Goal: Task Accomplishment & Management: Complete application form

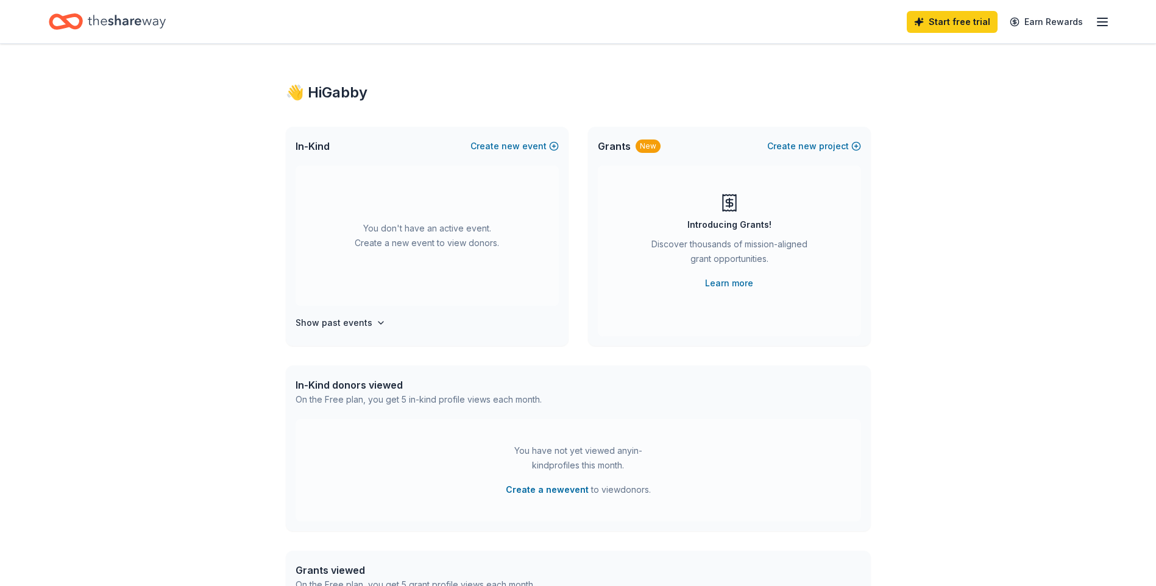
click at [1106, 22] on line "button" at bounding box center [1103, 22] width 10 height 0
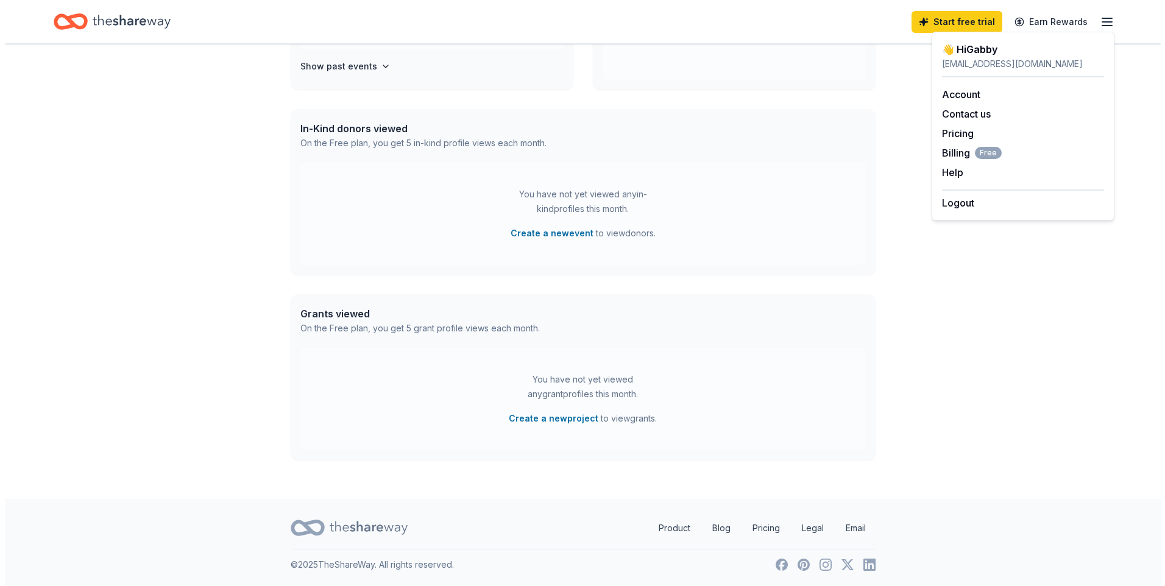
scroll to position [257, 0]
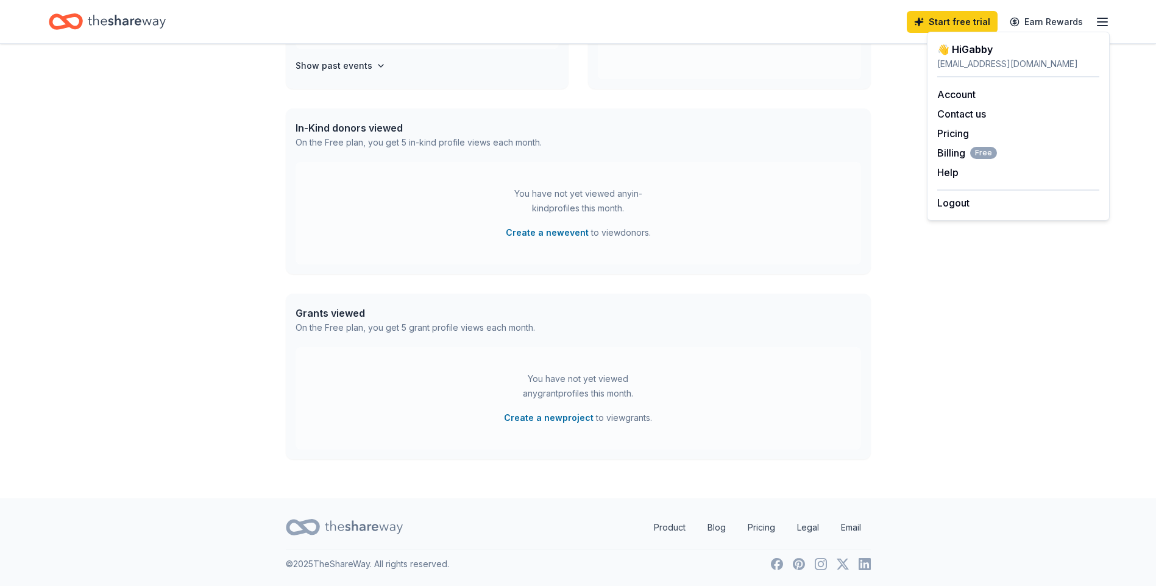
click at [561, 420] on button "Create a new project" at bounding box center [549, 418] width 90 height 15
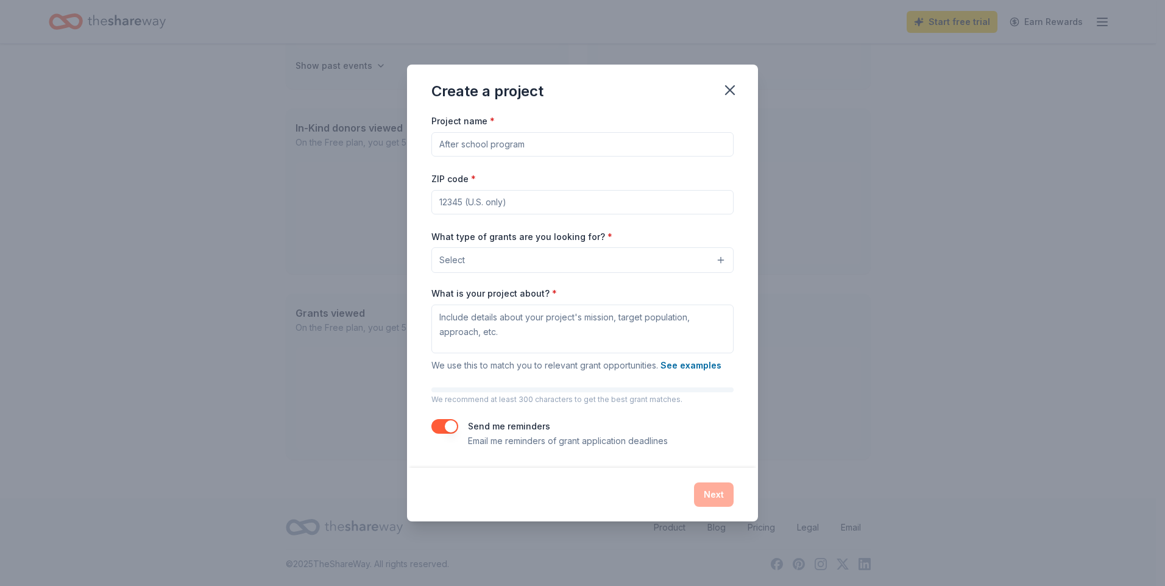
drag, startPoint x: 544, startPoint y: 147, endPoint x: 337, endPoint y: 158, distance: 207.5
click at [337, 158] on div "Create a project Project name * ZIP code * What type of grants are you looking …" at bounding box center [582, 293] width 1165 height 586
click at [477, 144] on input "Project name *" at bounding box center [582, 144] width 302 height 24
type input "S"
type input "Feeding [GEOGRAPHIC_DATA]"
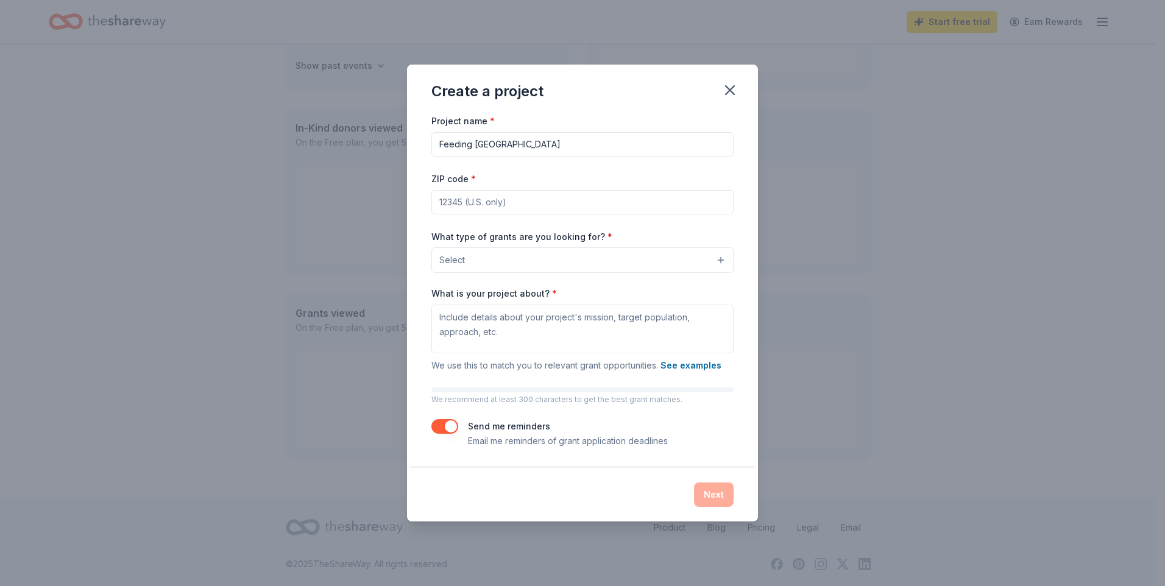
click at [615, 207] on input "ZIP code *" at bounding box center [582, 202] width 302 height 24
click at [535, 199] on input "ZIP code *" at bounding box center [582, 202] width 302 height 24
type input "2408"
click at [530, 254] on button "Select" at bounding box center [582, 260] width 302 height 26
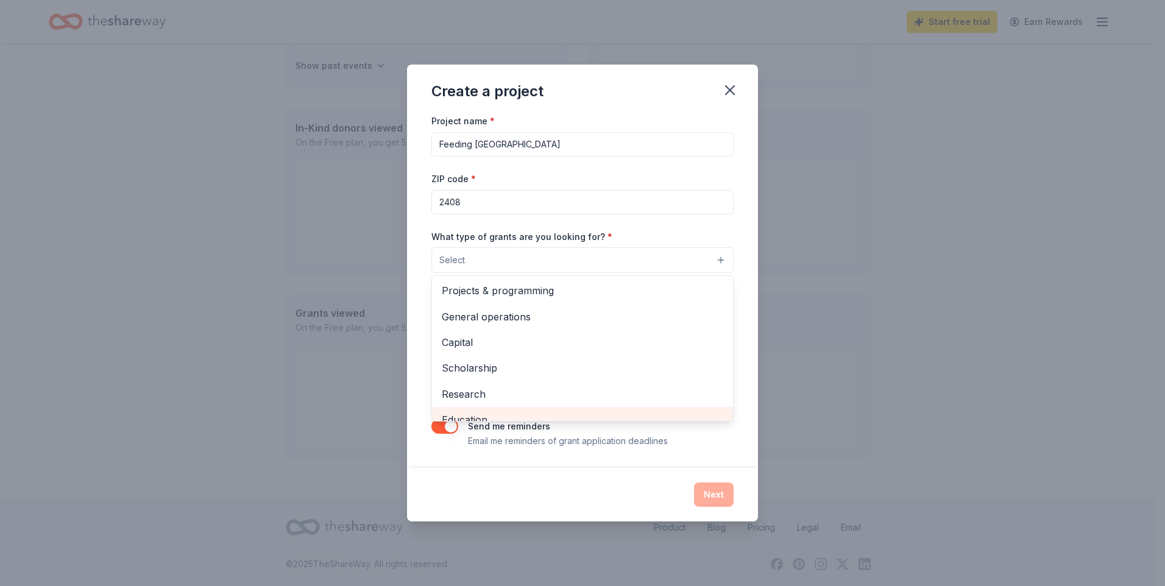
scroll to position [0, 0]
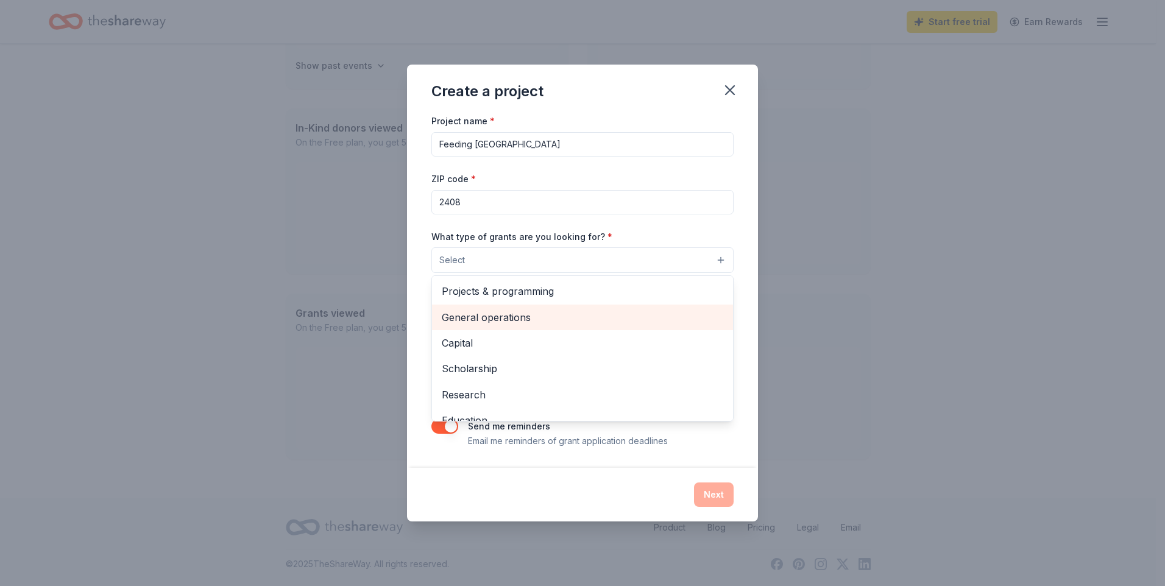
click at [485, 314] on span "General operations" at bounding box center [583, 318] width 282 height 16
click at [527, 262] on icon "button" at bounding box center [525, 260] width 10 height 10
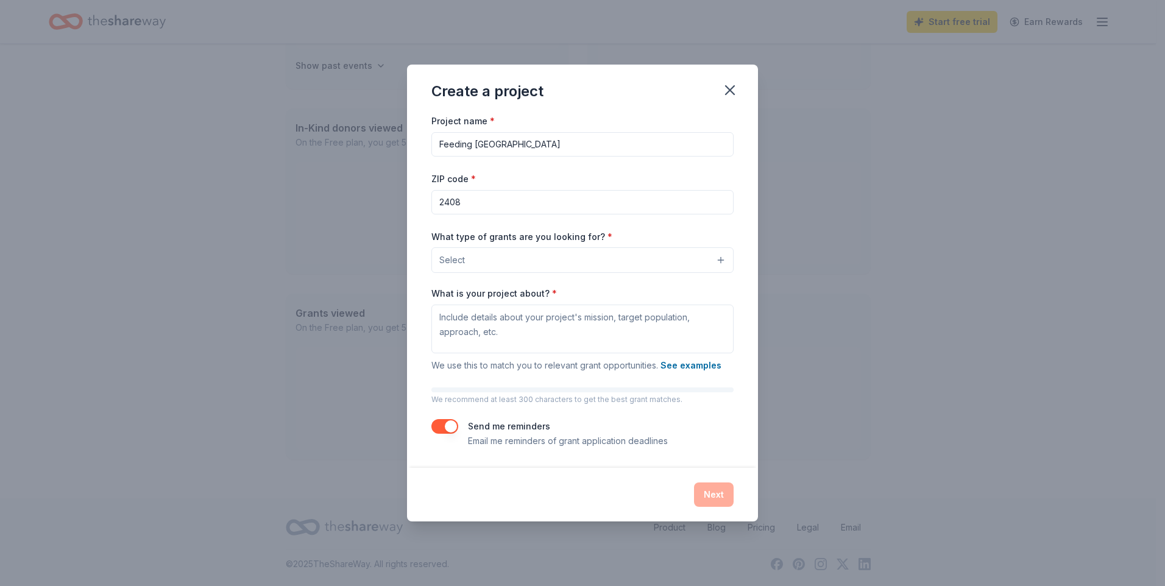
click at [717, 258] on button "Select" at bounding box center [582, 260] width 302 height 26
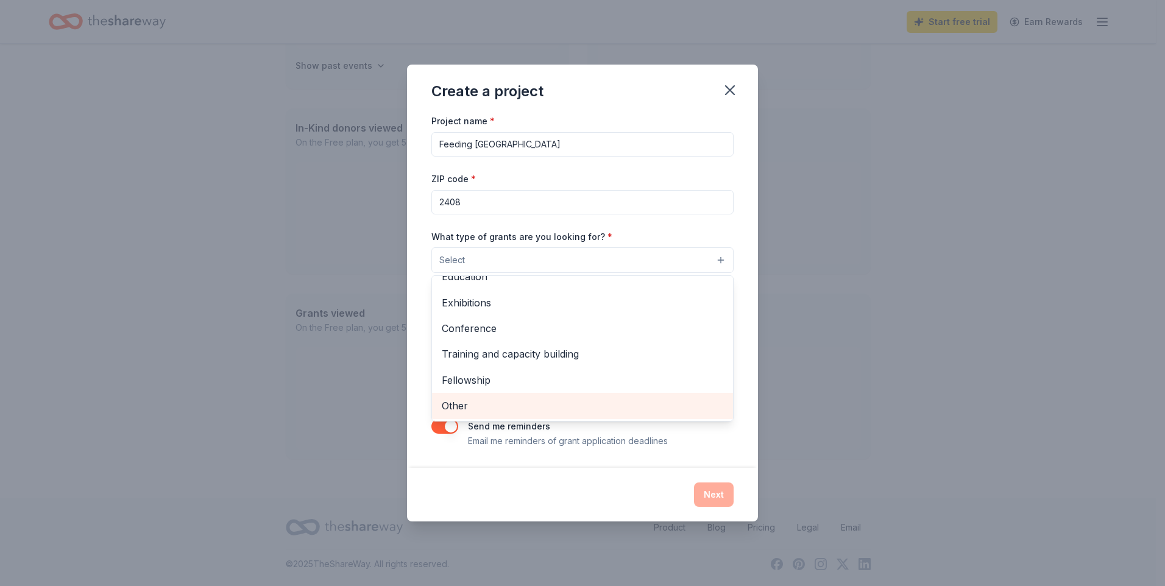
click at [468, 410] on span "Other" at bounding box center [583, 406] width 282 height 16
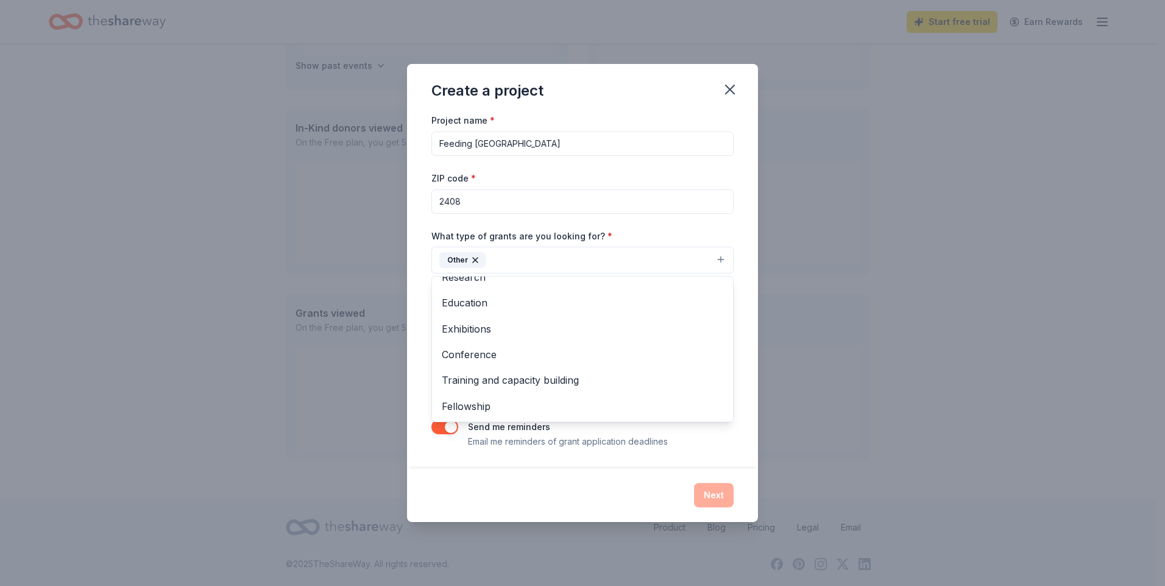
click at [652, 179] on div "Project name * Feeding [GEOGRAPHIC_DATA] ZIP code * 2408 What type of grants ar…" at bounding box center [582, 281] width 302 height 336
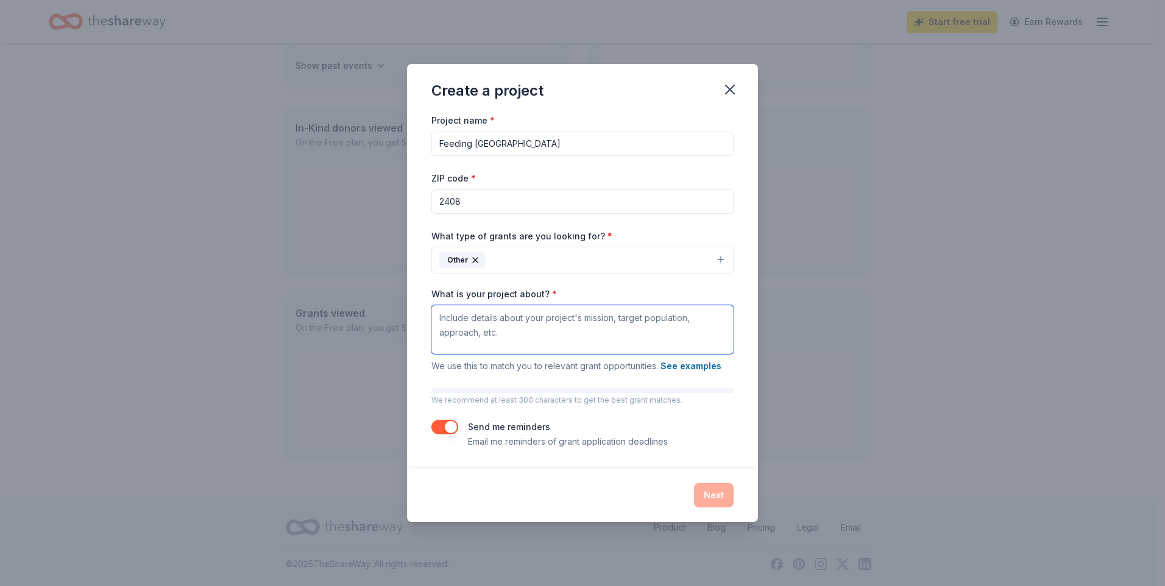
click at [478, 343] on textarea "What is your project about? *" at bounding box center [582, 329] width 302 height 49
drag, startPoint x: 521, startPoint y: 336, endPoint x: 427, endPoint y: 313, distance: 96.8
click at [427, 313] on div "Project name * Feeding [GEOGRAPHIC_DATA] ZIP code * 2408 What type of grants ar…" at bounding box center [582, 290] width 351 height 355
click at [550, 321] on textarea "Supporting justice involved individual with food scarcity" at bounding box center [582, 329] width 302 height 49
drag, startPoint x: 645, startPoint y: 320, endPoint x: 675, endPoint y: 318, distance: 30.5
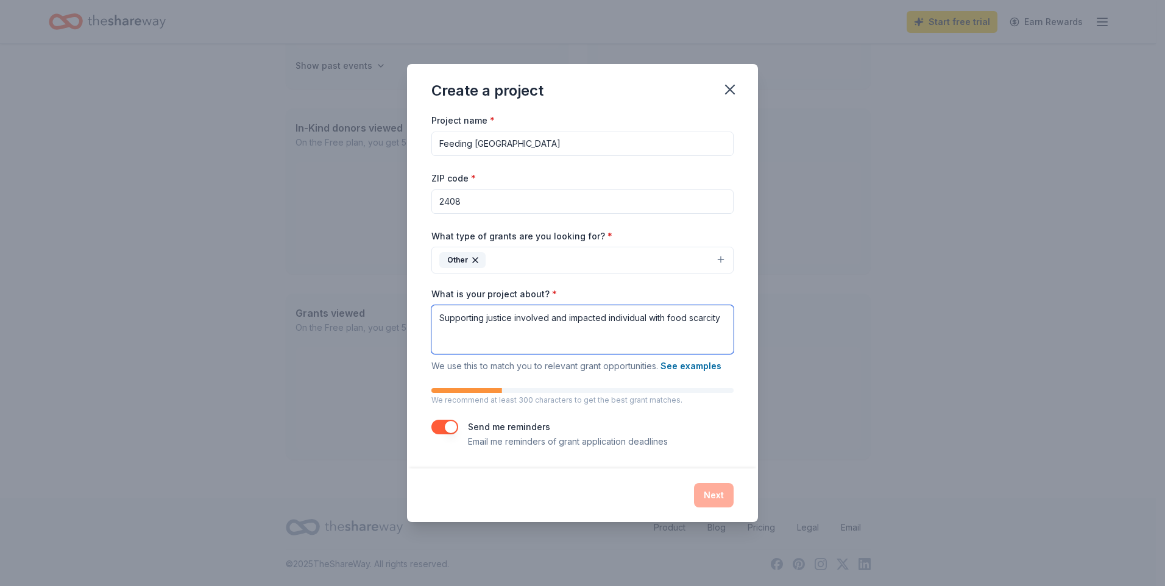
click at [645, 319] on textarea "Supporting justice involved and impacted individual with food scarcity" at bounding box center [582, 329] width 302 height 49
drag, startPoint x: 726, startPoint y: 321, endPoint x: 697, endPoint y: 320, distance: 29.3
click at [697, 320] on textarea "Supporting justice involved and impacted individuals with food scarcity" at bounding box center [582, 329] width 302 height 49
click at [712, 500] on div "Next" at bounding box center [582, 495] width 302 height 24
click at [706, 494] on div "Next" at bounding box center [582, 495] width 302 height 24
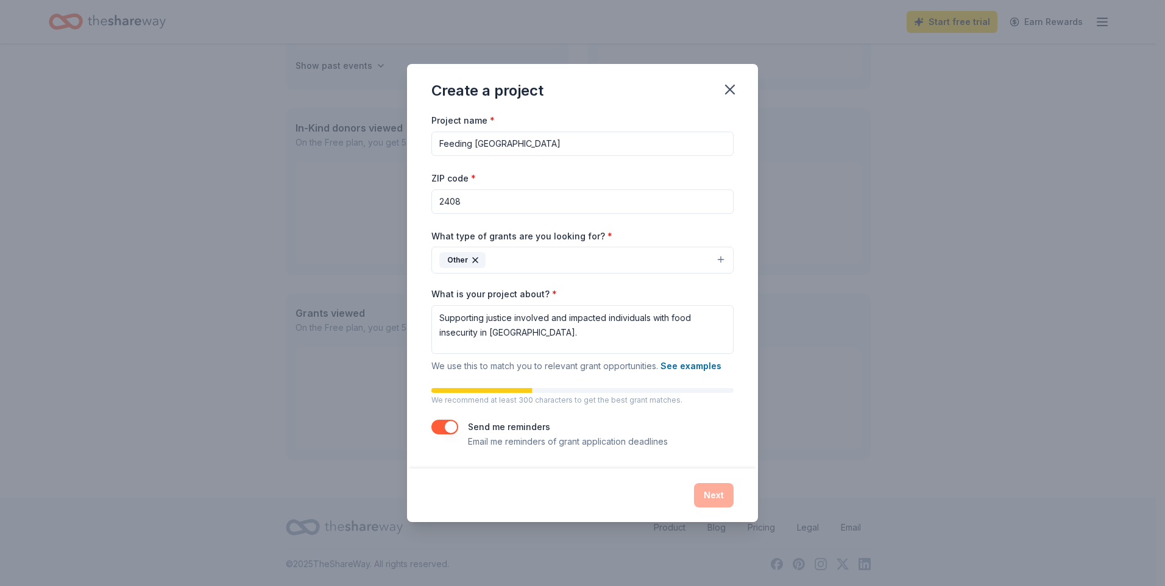
click at [715, 495] on div "Next" at bounding box center [582, 495] width 302 height 24
click at [609, 344] on textarea "Supporting justice involved and impacted individuals with food insecurity in [G…" at bounding box center [582, 329] width 302 height 49
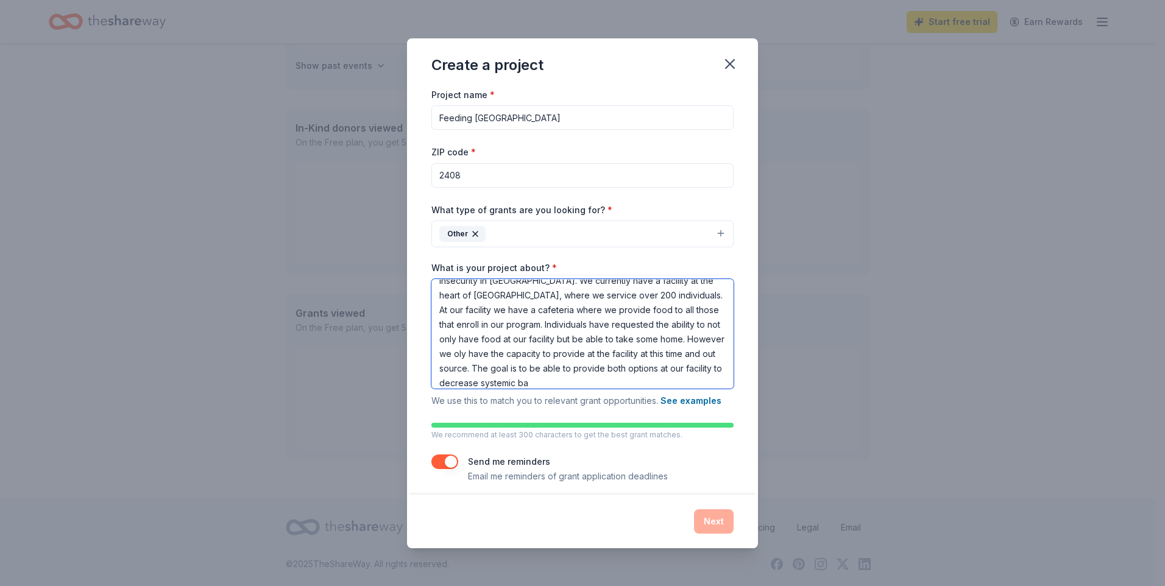
scroll to position [40, 0]
click at [502, 383] on textarea "Supporting justice involved and impacted individuals with food insecurity in [G…" at bounding box center [582, 334] width 302 height 110
drag, startPoint x: 570, startPoint y: 381, endPoint x: 495, endPoint y: 378, distance: 74.4
click at [495, 378] on textarea "Supporting justice involved and impacted individuals with food insecurity in [G…" at bounding box center [582, 334] width 302 height 110
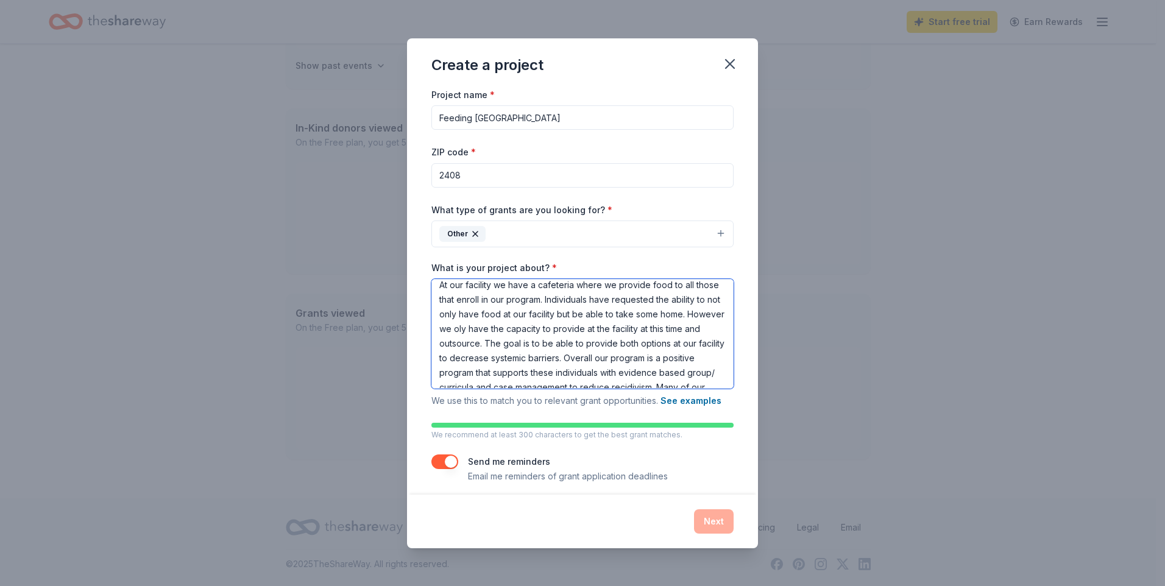
scroll to position [0, 0]
drag, startPoint x: 600, startPoint y: 378, endPoint x: 416, endPoint y: 280, distance: 209.1
click at [416, 280] on div "Project name * Feeding [GEOGRAPHIC_DATA] ZIP code * 2408 What type of grants ar…" at bounding box center [582, 291] width 351 height 408
type textarea "Supporting justice involved and impacted individuals with food insecurity in [G…"
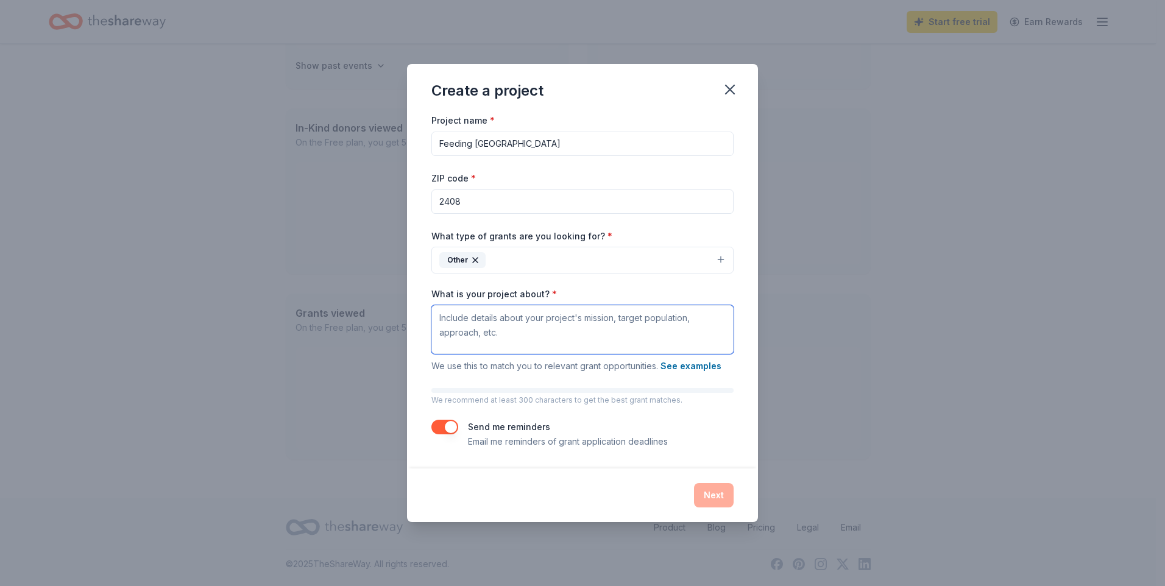
paste textarea "Our organization supports justice-involved and justice-impacted individuals in …"
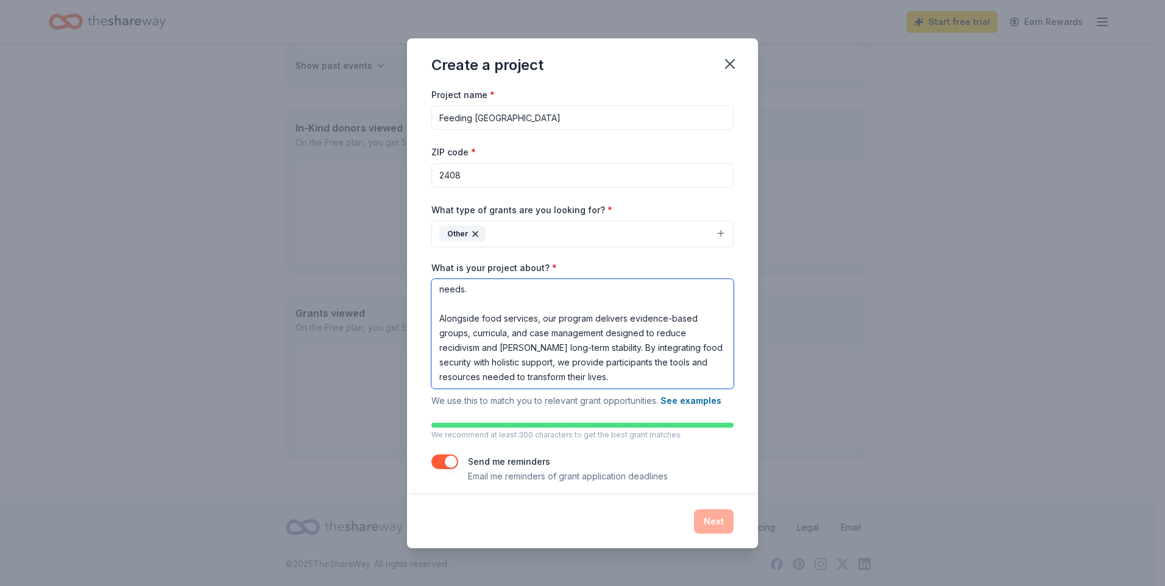
scroll to position [150, 0]
type textarea "Our organization supports justice-involved and justice-impacted individuals in …"
click at [714, 525] on div "Next" at bounding box center [582, 521] width 302 height 24
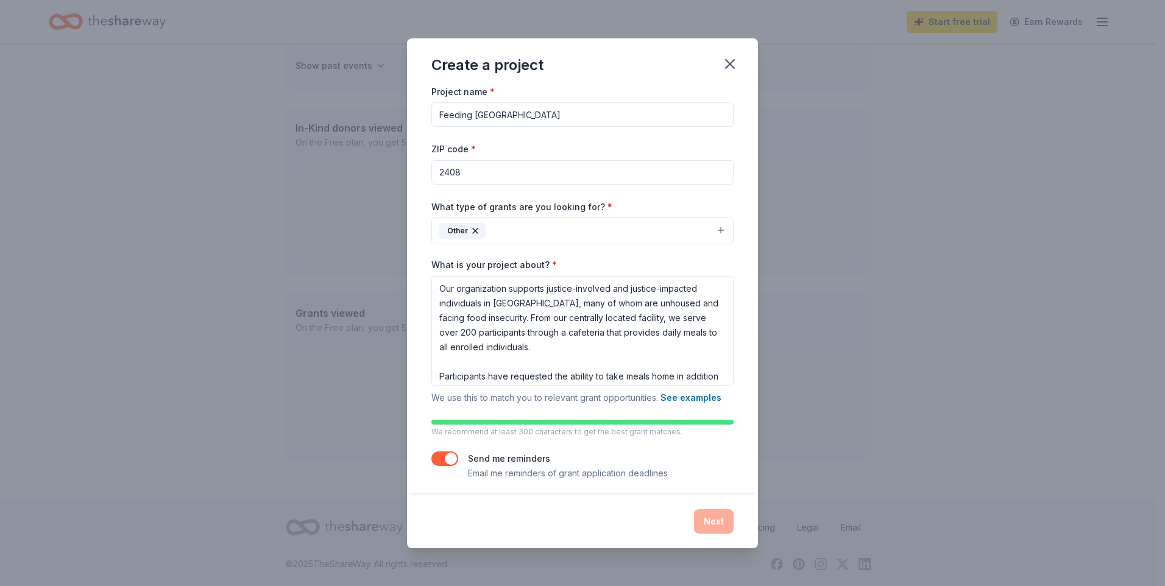
scroll to position [0, 0]
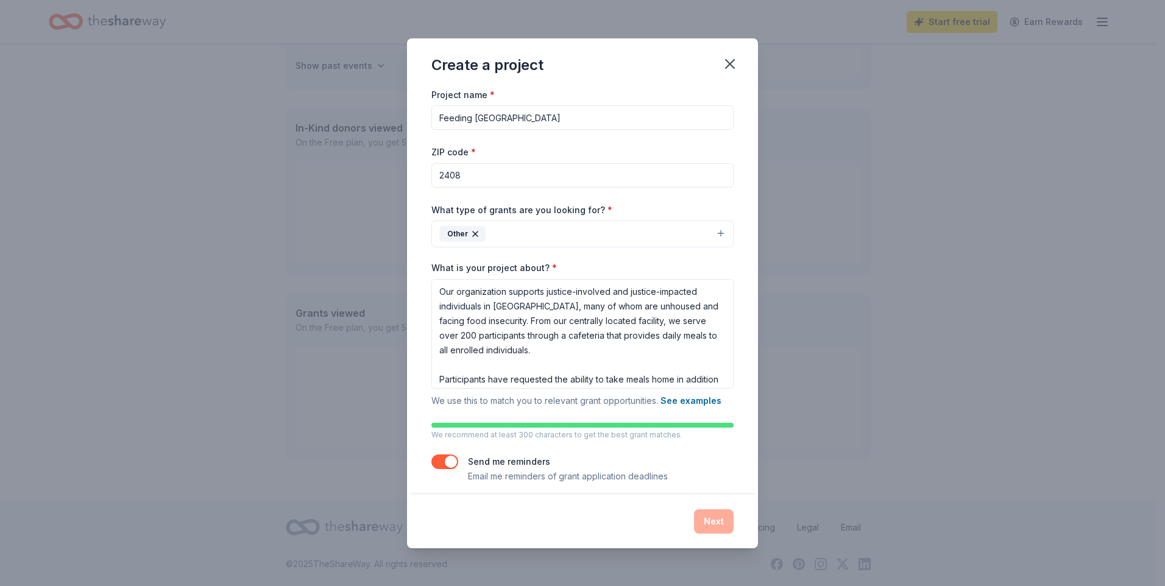
click at [695, 521] on div "Next" at bounding box center [582, 521] width 302 height 24
click at [696, 520] on div "Next" at bounding box center [582, 521] width 302 height 24
click at [627, 380] on textarea "Our organization supports justice-involved and justice-impacted individuals in …" at bounding box center [582, 334] width 302 height 110
drag, startPoint x: 517, startPoint y: 356, endPoint x: 575, endPoint y: 357, distance: 57.3
click at [518, 355] on textarea "Our organization supports justice-involved and justice-impacted individuals in …" at bounding box center [582, 334] width 302 height 110
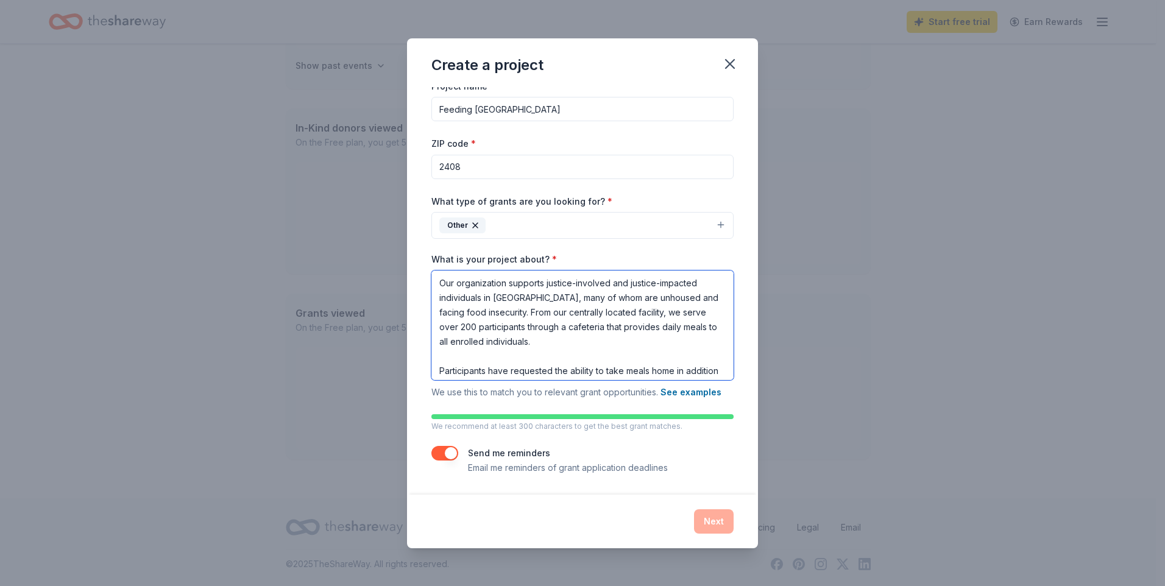
drag, startPoint x: 647, startPoint y: 368, endPoint x: 367, endPoint y: 218, distance: 316.8
click at [367, 218] on div "Create a project Project name * Feeding San Bernardino ZIP code * 2408 What typ…" at bounding box center [582, 293] width 1165 height 586
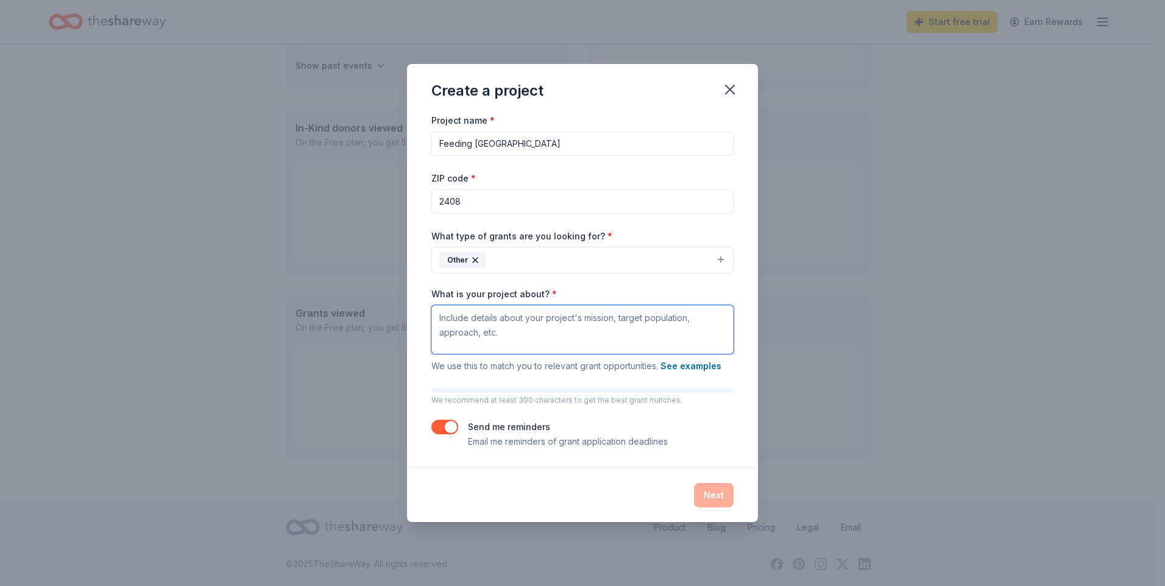
drag, startPoint x: 567, startPoint y: 337, endPoint x: 392, endPoint y: 286, distance: 181.5
click at [392, 286] on div "Create a project Project name * Feeding San Bernardino ZIP code * 2408 What typ…" at bounding box center [582, 293] width 1165 height 586
drag, startPoint x: 523, startPoint y: 341, endPoint x: 422, endPoint y: 304, distance: 108.0
click at [422, 304] on div "Project name * Feeding [GEOGRAPHIC_DATA] ZIP code * 2408 What type of grants ar…" at bounding box center [582, 290] width 351 height 355
click at [502, 351] on textarea "What is your project about? *" at bounding box center [582, 329] width 302 height 49
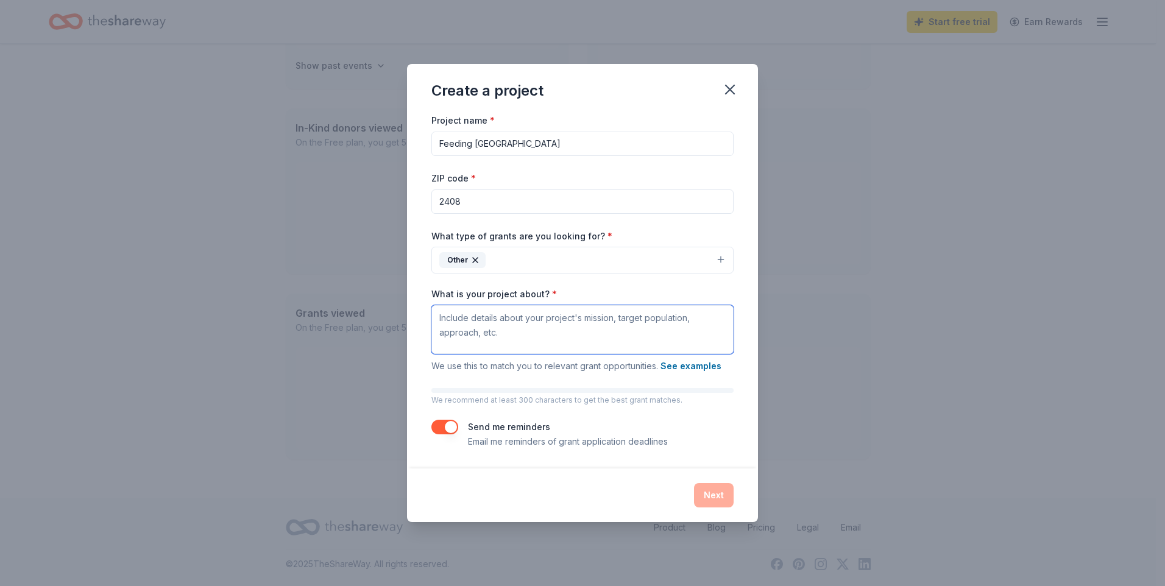
drag, startPoint x: 495, startPoint y: 333, endPoint x: 429, endPoint y: 314, distance: 68.6
click at [430, 310] on div "Project name * Feeding [GEOGRAPHIC_DATA] ZIP code * 2408 What type of grants ar…" at bounding box center [582, 290] width 351 height 355
click at [513, 338] on textarea "What is your project about? *" at bounding box center [582, 329] width 302 height 49
click at [505, 335] on textarea "What is your project about? *" at bounding box center [582, 329] width 302 height 49
drag, startPoint x: 505, startPoint y: 335, endPoint x: 436, endPoint y: 322, distance: 69.3
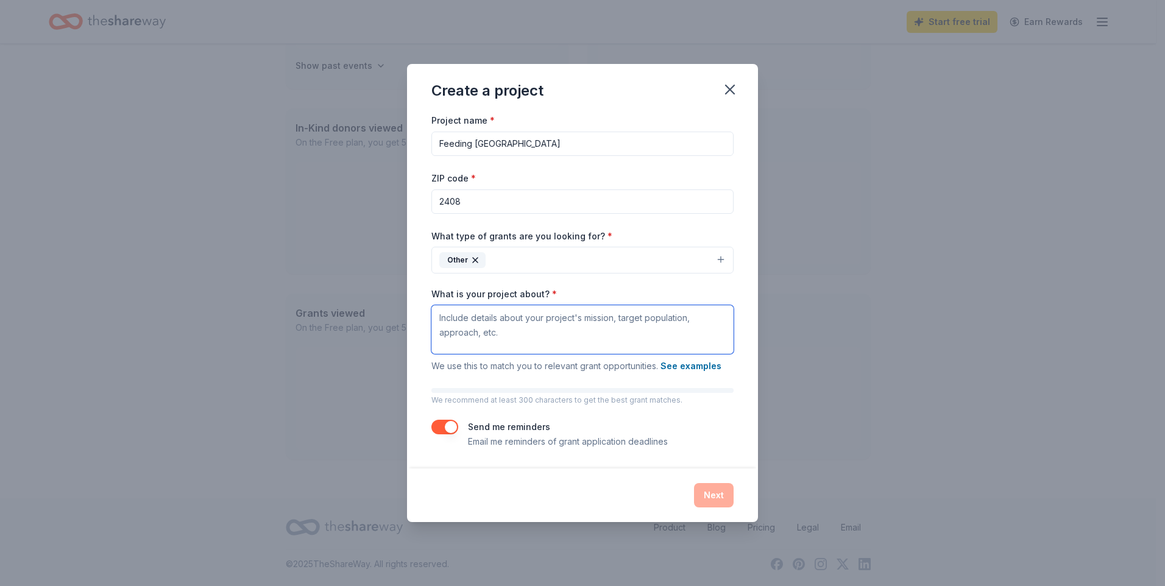
click at [436, 322] on textarea "What is your project about? *" at bounding box center [582, 329] width 302 height 49
click at [684, 369] on button "See examples" at bounding box center [691, 366] width 61 height 15
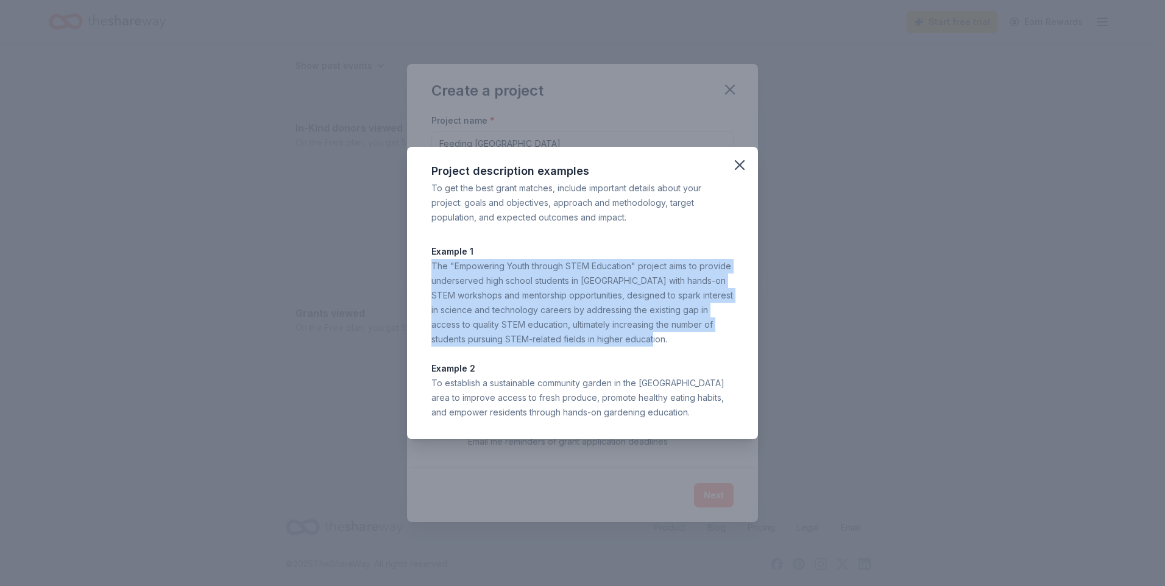
drag, startPoint x: 636, startPoint y: 339, endPoint x: 422, endPoint y: 269, distance: 225.9
click at [422, 269] on div "Project description examples To get the best grant matches, include important d…" at bounding box center [582, 293] width 351 height 293
drag, startPoint x: 422, startPoint y: 269, endPoint x: 537, endPoint y: 320, distance: 125.5
copy div "The "Empowering Youth through STEM Education" project aims to provide underserv…"
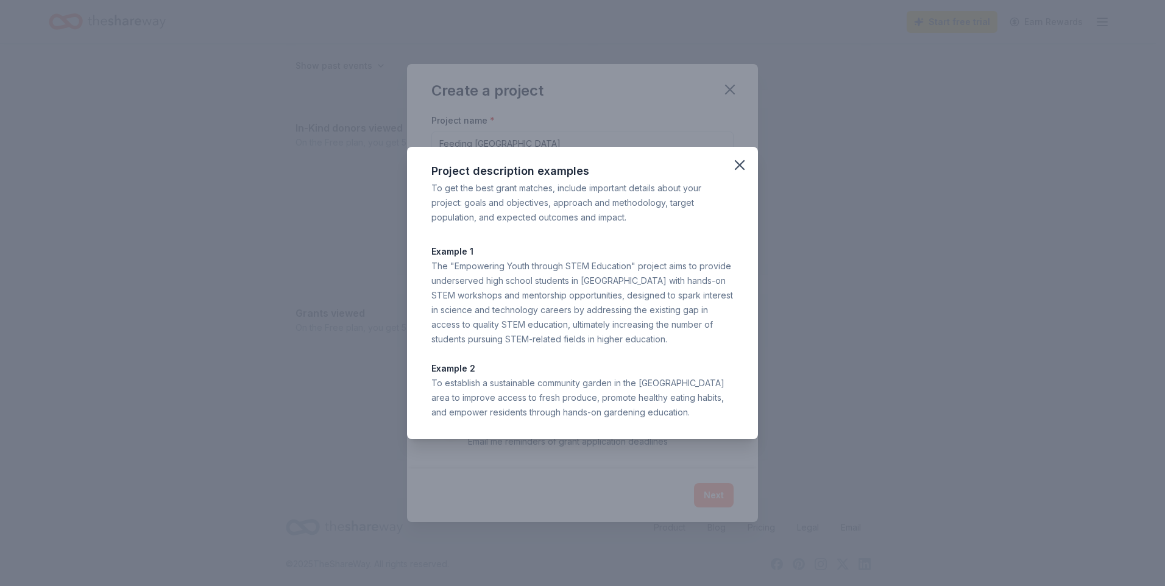
click at [589, 363] on p "Example 2" at bounding box center [582, 368] width 302 height 15
drag, startPoint x: 679, startPoint y: 407, endPoint x: 421, endPoint y: 189, distance: 337.7
click at [421, 189] on div "Project description examples To get the best grant matches, include important d…" at bounding box center [582, 293] width 351 height 293
drag, startPoint x: 421, startPoint y: 189, endPoint x: 471, endPoint y: 224, distance: 61.2
copy div "To get the best grant matches, include important details about your project: go…"
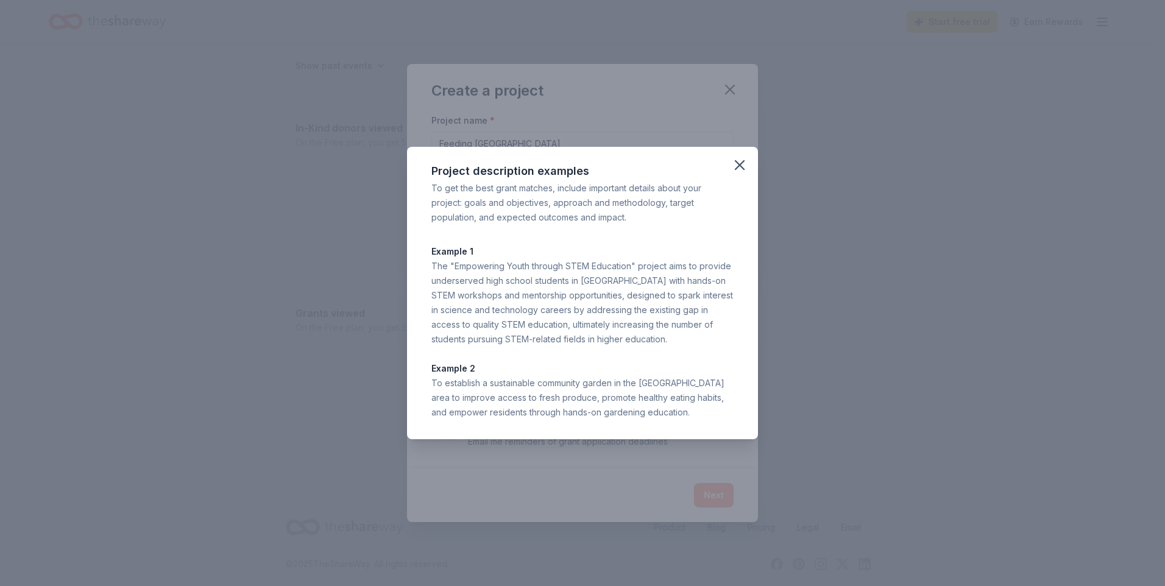
click at [744, 169] on icon "button" at bounding box center [740, 165] width 9 height 9
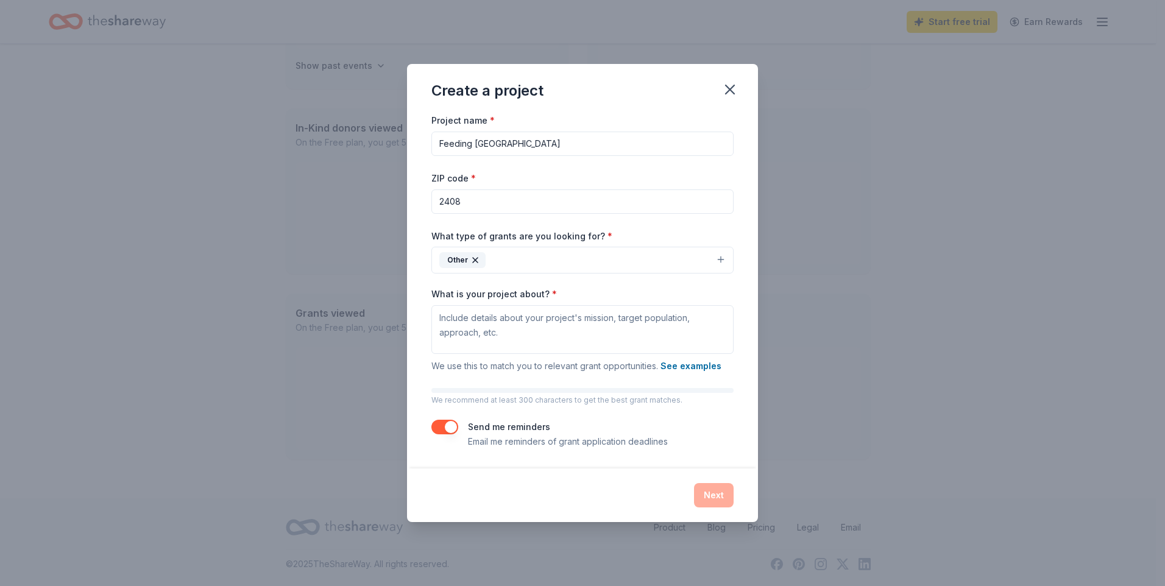
drag, startPoint x: 545, startPoint y: 146, endPoint x: 332, endPoint y: 146, distance: 213.3
click at [332, 146] on div "Create a project Project name * Feeding San Bernardino ZIP code * 2408 What typ…" at bounding box center [582, 293] width 1165 height 586
type input "Justice Involved Food Access"
click at [496, 329] on textarea "What is your project about? *" at bounding box center [582, 329] width 302 height 49
paste textarea "The “Justice-Involved Food Access” project supports 200+ unhoused and justice-i…"
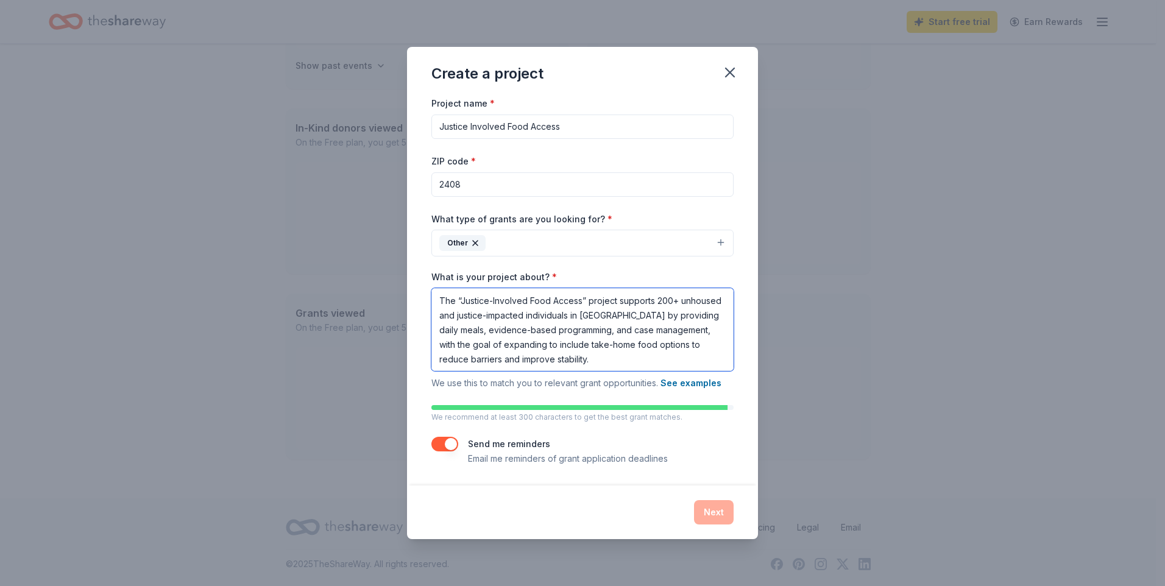
type textarea "The “Justice-Involved Food Access” project supports 200+ unhoused and justice-i…"
click at [707, 508] on div "Next" at bounding box center [582, 512] width 302 height 24
click at [569, 245] on button "Other" at bounding box center [582, 243] width 302 height 27
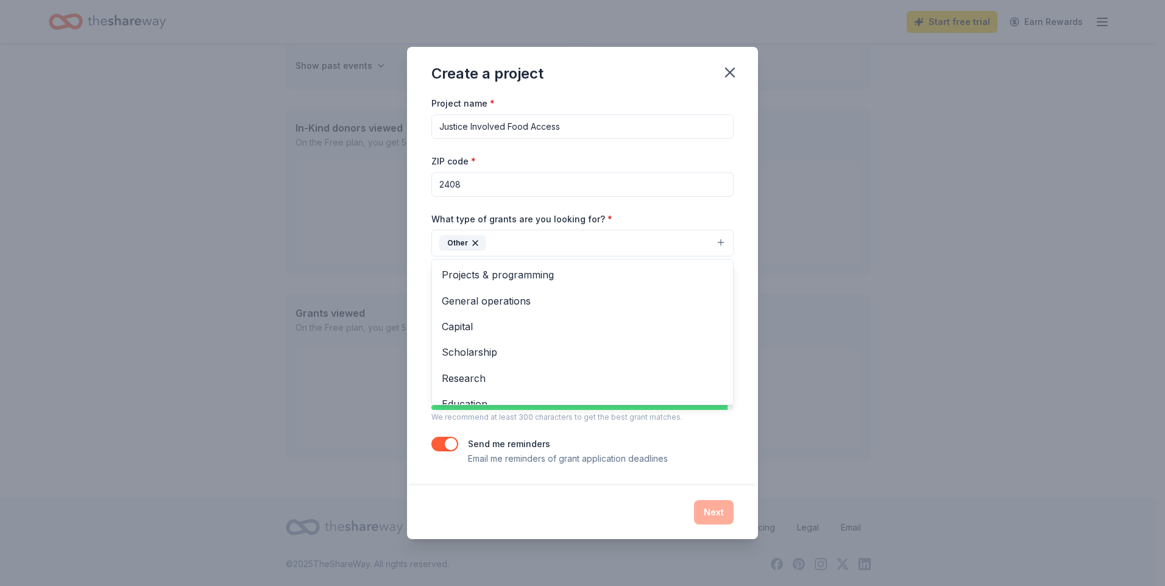
click at [438, 183] on div "Project name * Justice Involved Food Access ZIP code * 2408 What type of grants…" at bounding box center [582, 281] width 302 height 370
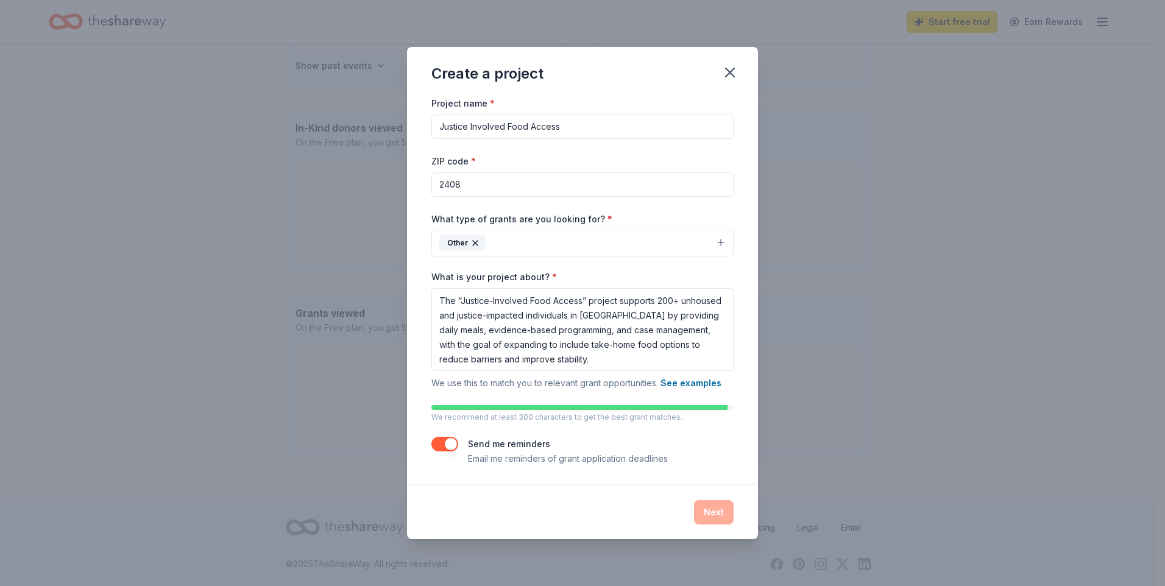
click at [440, 185] on input "2408" at bounding box center [582, 184] width 302 height 24
type input "92408"
click at [703, 506] on button "Next" at bounding box center [714, 512] width 40 height 24
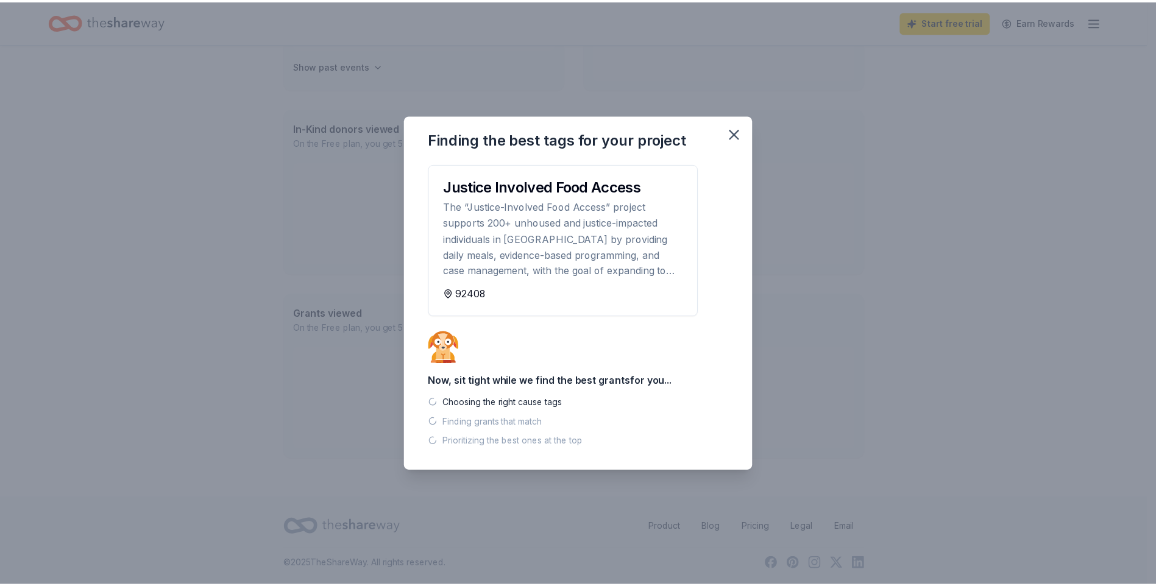
scroll to position [233, 0]
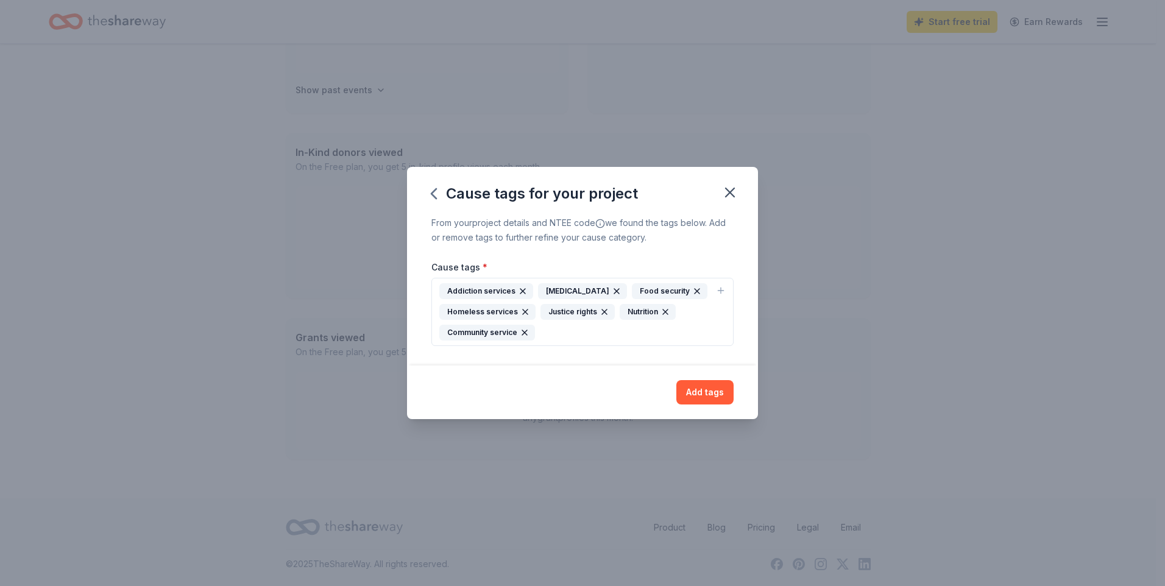
click at [586, 333] on div "Addiction services [MEDICAL_DATA] Food security Homeless services Justice right…" at bounding box center [575, 311] width 272 height 57
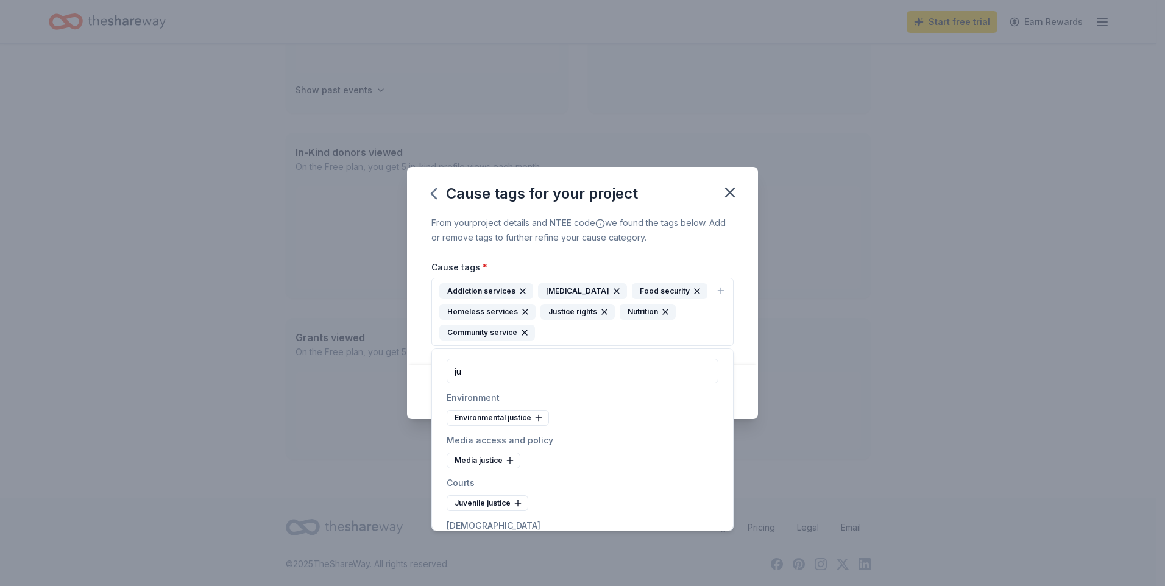
type input "j"
type input "r"
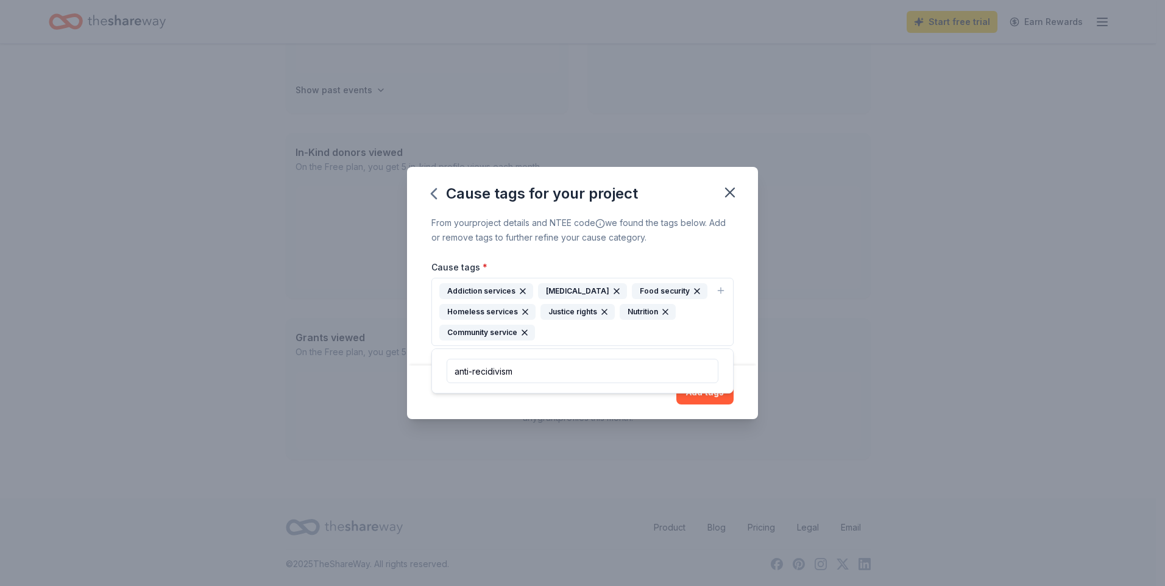
click at [680, 376] on input "anti-recidivism" at bounding box center [583, 371] width 272 height 24
type input "anti-recidivism"
click at [726, 288] on button "Addiction services [MEDICAL_DATA] Food security Homeless services Justice right…" at bounding box center [582, 312] width 302 height 68
click at [625, 337] on div "Addiction services [MEDICAL_DATA] Food security Homeless services Justice right…" at bounding box center [575, 311] width 272 height 57
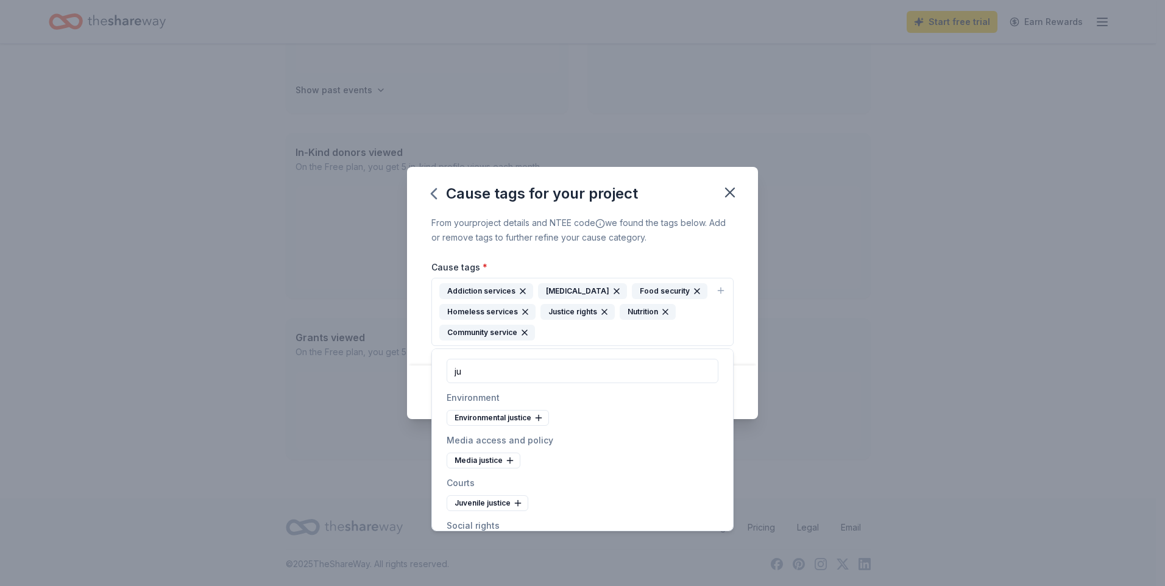
type input "j"
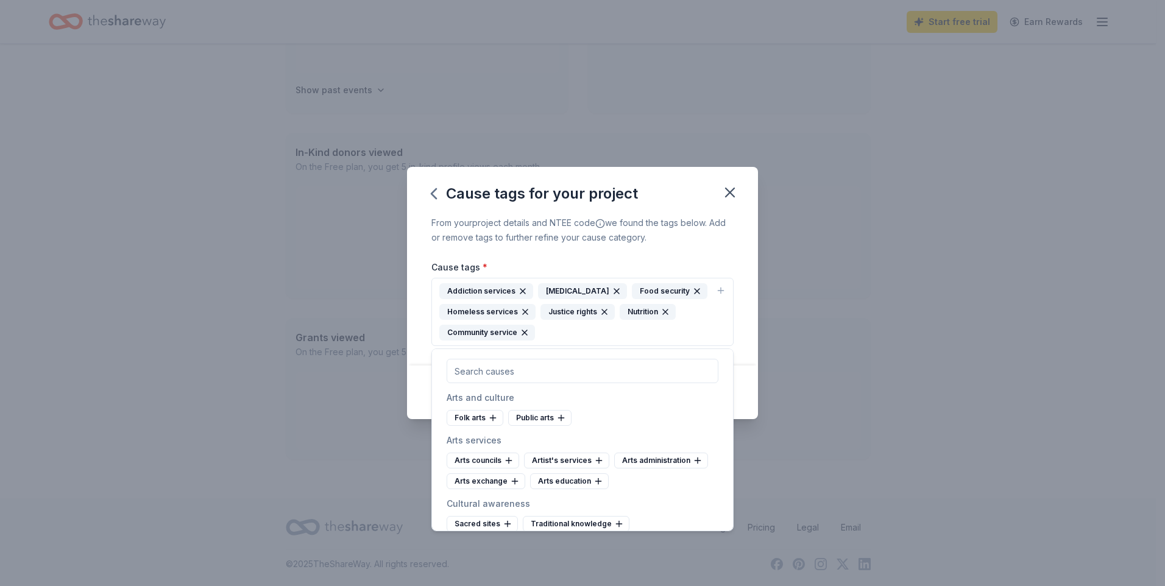
click at [594, 242] on div "From your project details and NTEE code we found the tags below. Add or remove …" at bounding box center [582, 230] width 302 height 29
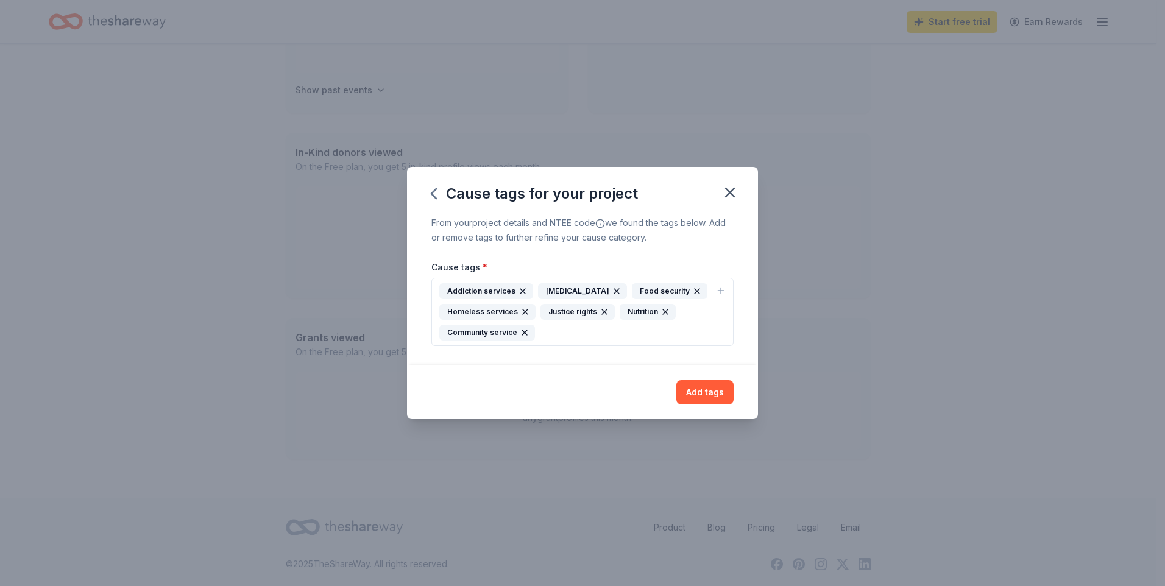
click at [731, 194] on icon "button" at bounding box center [730, 192] width 9 height 9
click at [697, 391] on button "Add tags" at bounding box center [704, 392] width 57 height 24
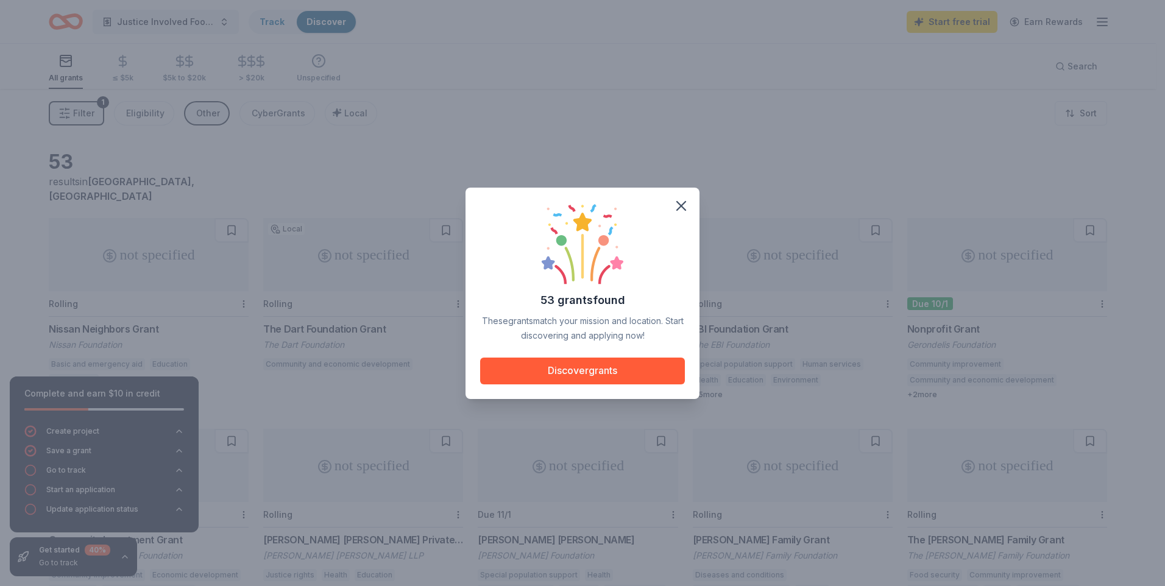
click at [628, 372] on button "Discover grants" at bounding box center [582, 371] width 205 height 27
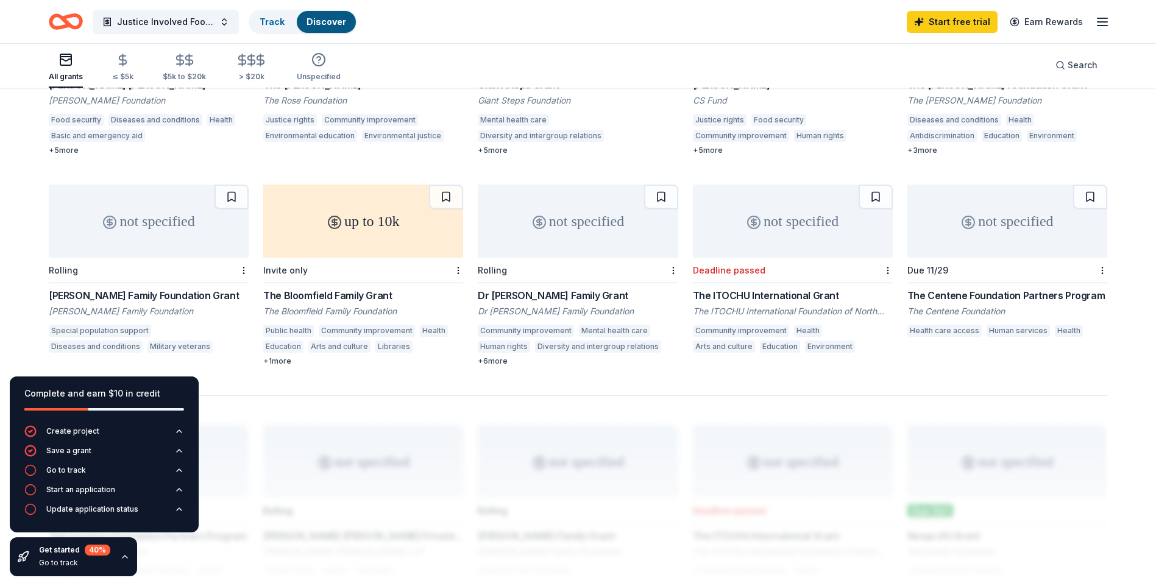
scroll to position [670, 0]
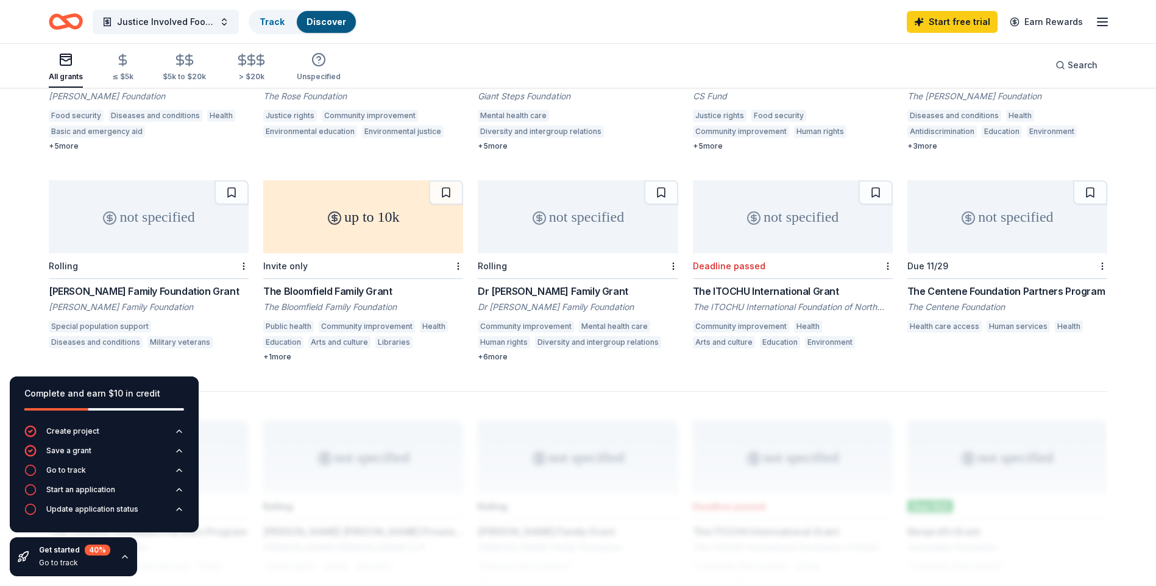
click at [1153, 202] on div "53 results in [GEOGRAPHIC_DATA], [GEOGRAPHIC_DATA] not specified Rolling Nissan…" at bounding box center [578, 149] width 1156 height 1461
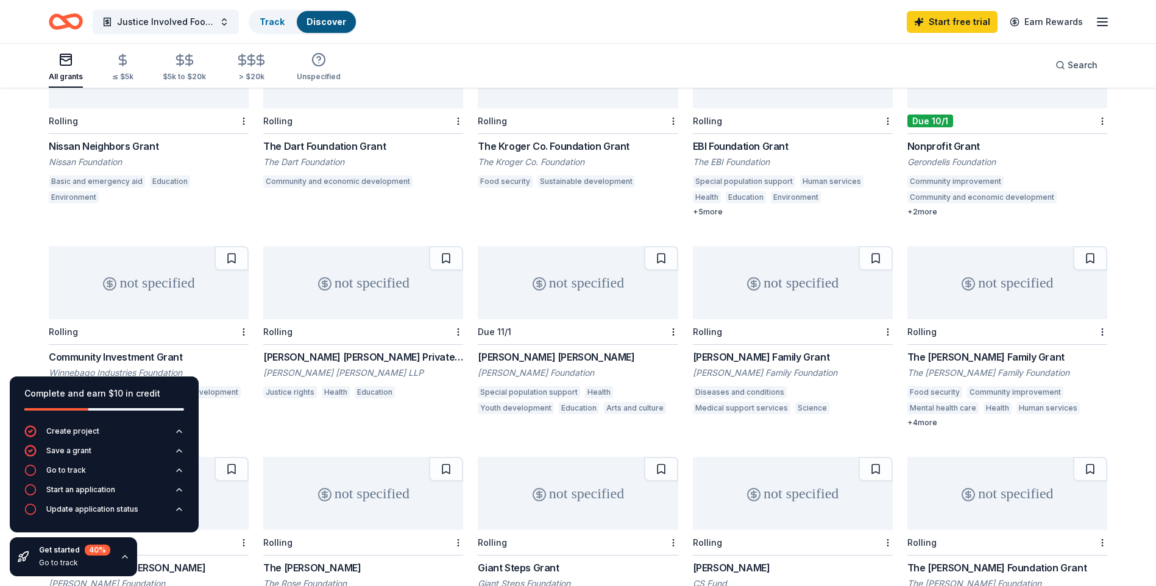
scroll to position [0, 0]
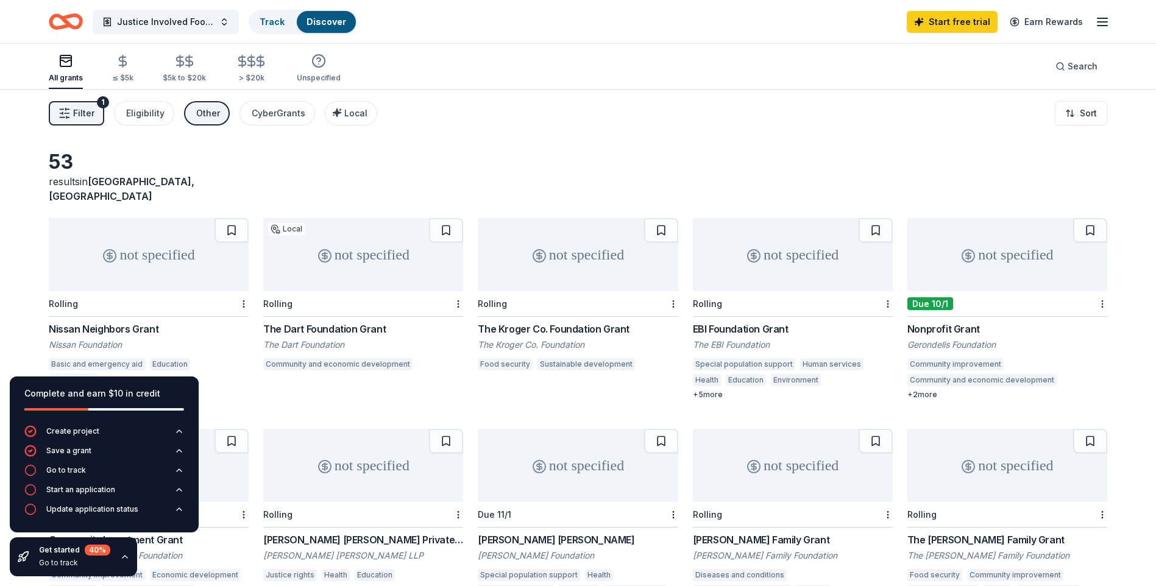
click at [586, 322] on div "The Kroger Co. Foundation Grant" at bounding box center [578, 329] width 200 height 15
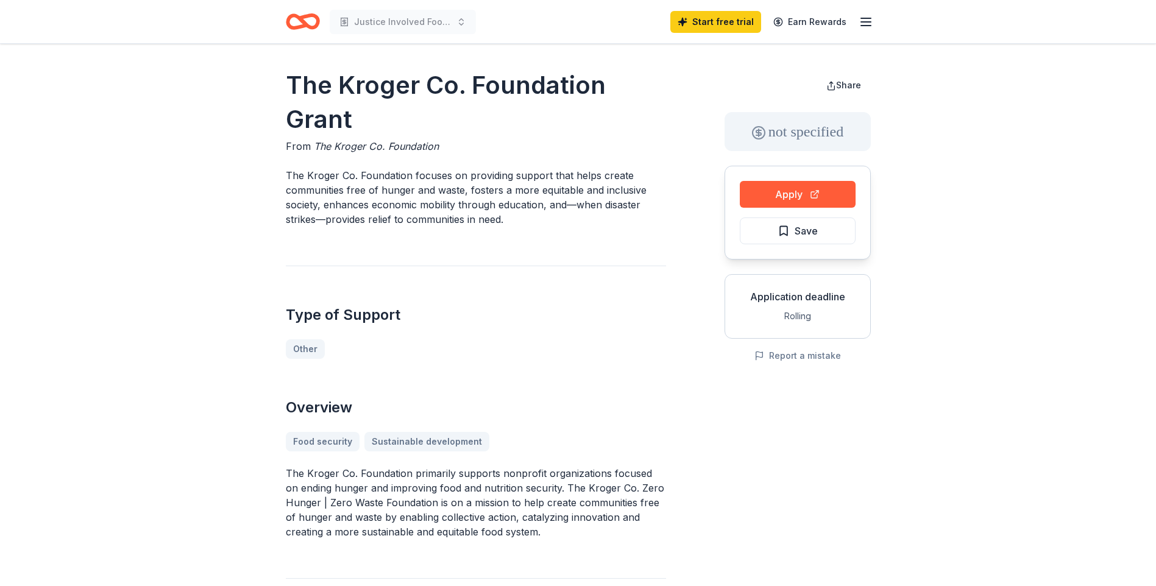
click at [806, 197] on button "Apply" at bounding box center [798, 194] width 116 height 27
